Goal: Check status

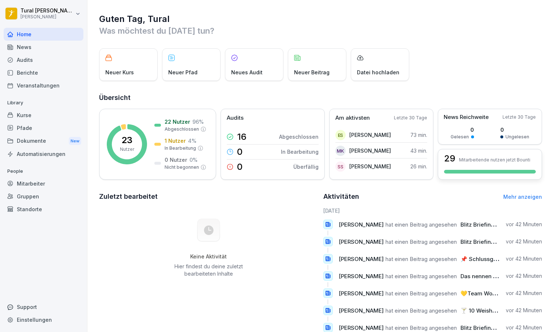
click at [466, 158] on p "Mitarbeitende nutzen jetzt Bounti" at bounding box center [494, 159] width 71 height 5
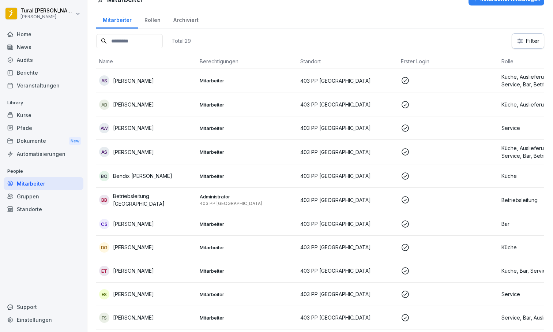
scroll to position [22, 0]
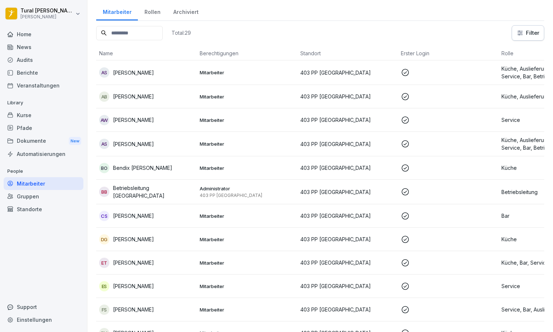
click at [365, 165] on p "403 PP [GEOGRAPHIC_DATA]" at bounding box center [347, 168] width 95 height 8
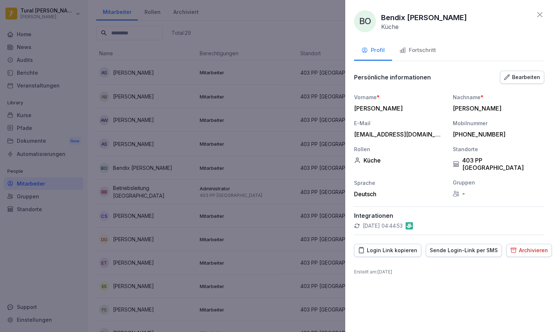
click at [416, 49] on div "Fortschritt" at bounding box center [417, 50] width 37 height 8
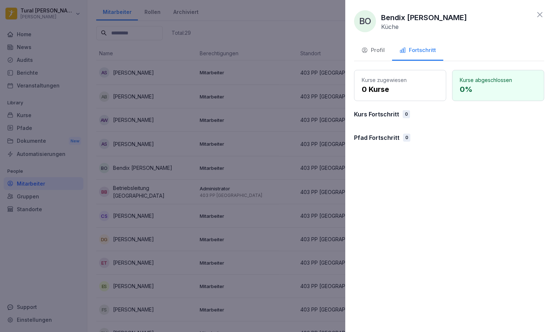
click at [484, 16] on icon at bounding box center [539, 14] width 5 height 5
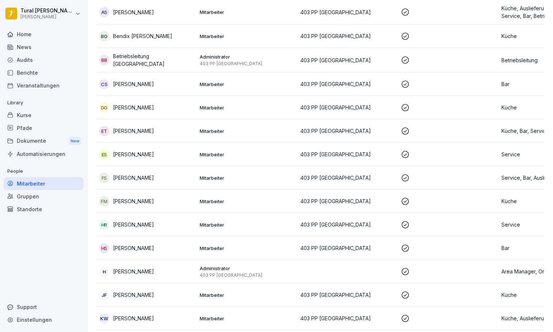
scroll to position [168, 0]
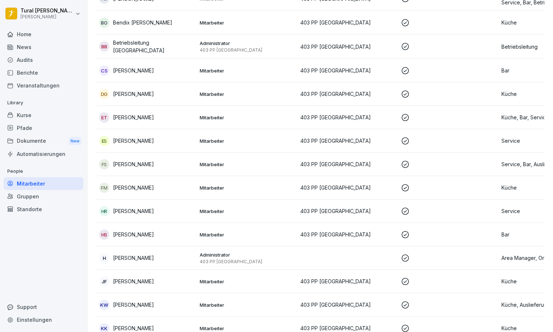
click at [273, 236] on p "Mitarbeiter" at bounding box center [247, 234] width 95 height 7
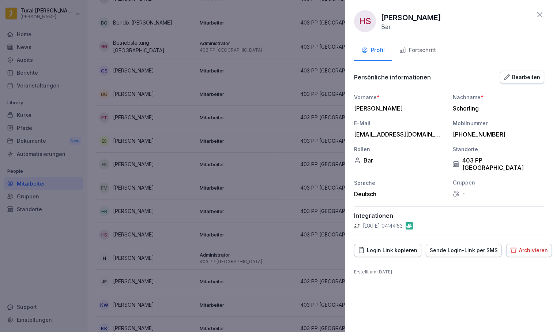
click at [421, 52] on div "Fortschritt" at bounding box center [417, 50] width 37 height 8
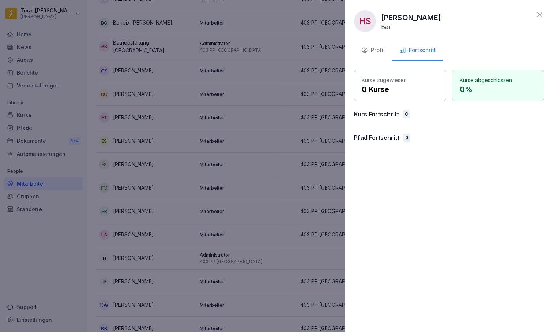
click at [287, 155] on div at bounding box center [276, 166] width 553 height 332
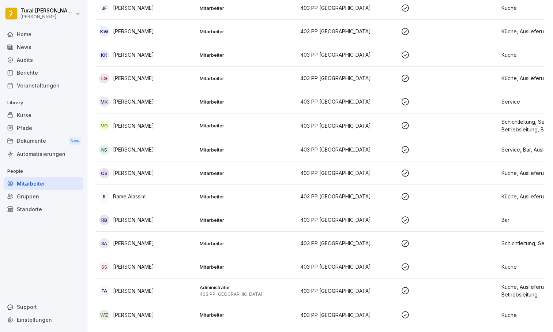
scroll to position [440, 0]
click at [162, 218] on div "RB [PERSON_NAME]" at bounding box center [146, 220] width 95 height 10
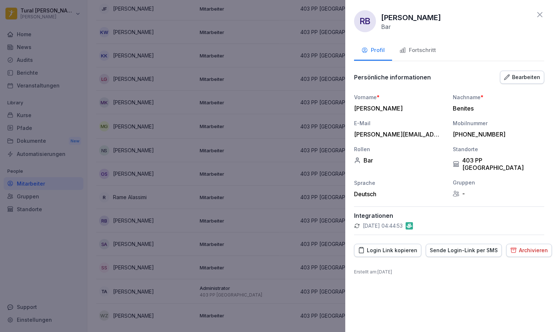
click at [428, 48] on div "Fortschritt" at bounding box center [417, 50] width 37 height 8
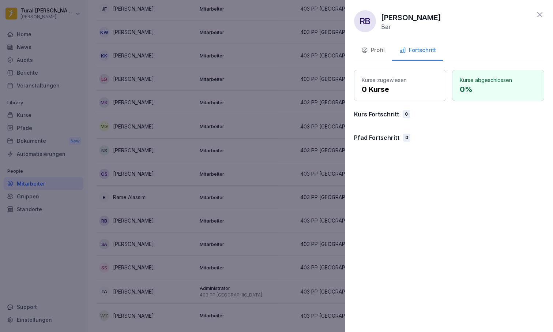
click at [273, 159] on div at bounding box center [276, 166] width 553 height 332
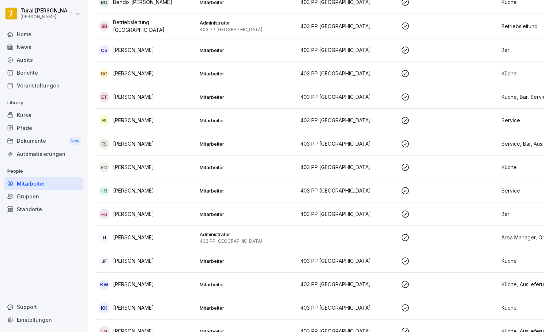
scroll to position [182, 0]
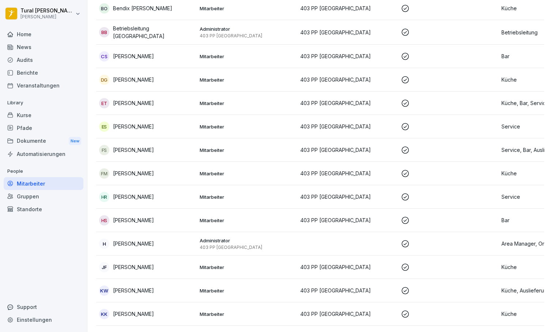
click at [238, 50] on td "Mitarbeiter" at bounding box center [247, 56] width 101 height 23
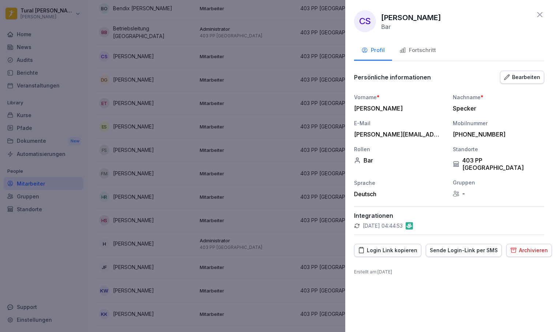
click at [434, 50] on div "Fortschritt" at bounding box center [417, 50] width 37 height 8
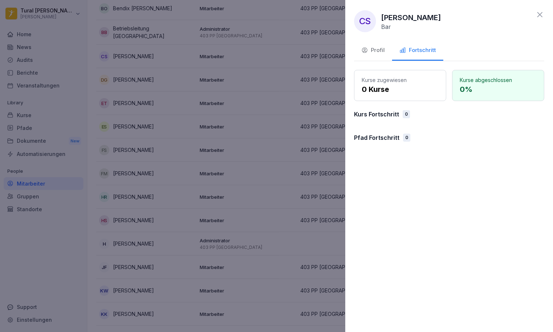
click at [273, 109] on div at bounding box center [276, 166] width 553 height 332
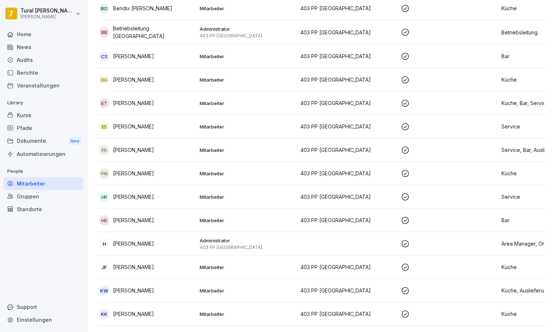
click at [27, 45] on div "News" at bounding box center [44, 47] width 80 height 13
